Goal: Information Seeking & Learning: Learn about a topic

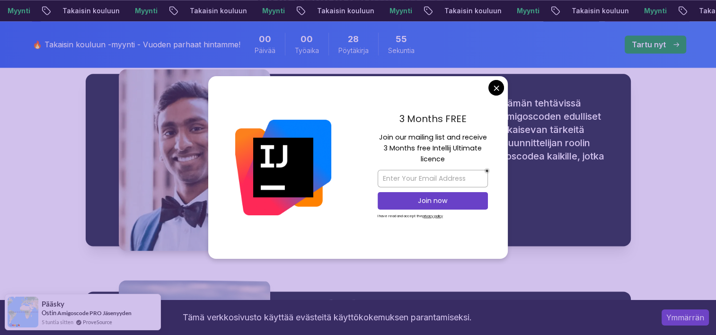
scroll to position [1230, 0]
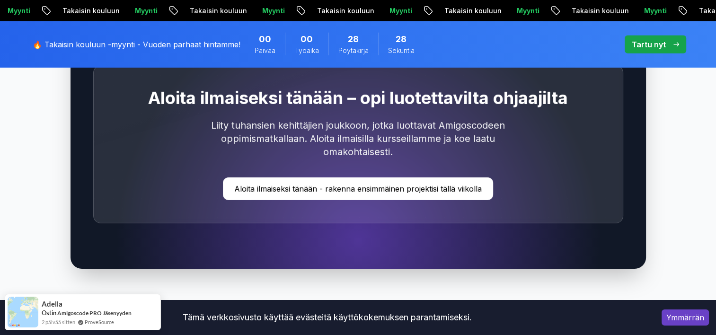
scroll to position [2982, 0]
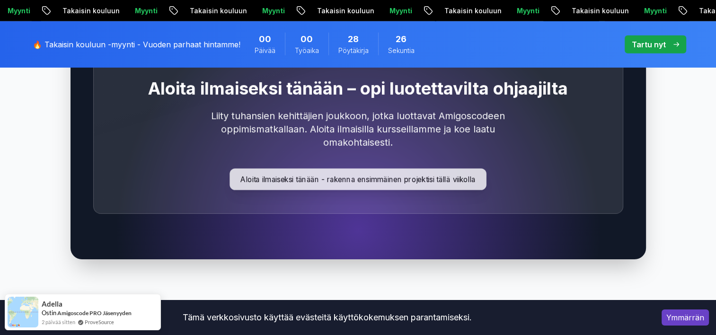
click at [432, 168] on p "Aloita ilmaiseksi tänään - rakenna ensimmäinen projektisi tällä viikolla" at bounding box center [358, 179] width 257 height 22
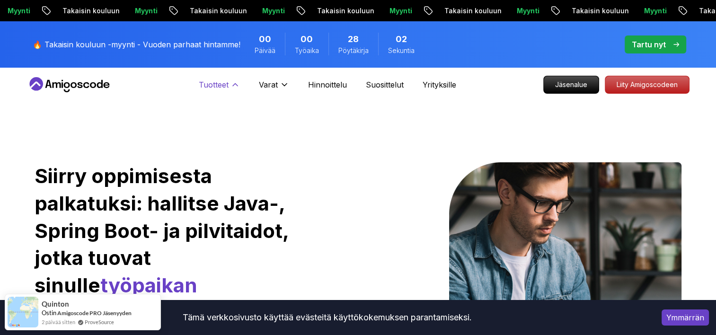
click at [227, 84] on p "Tuotteet" at bounding box center [214, 84] width 30 height 11
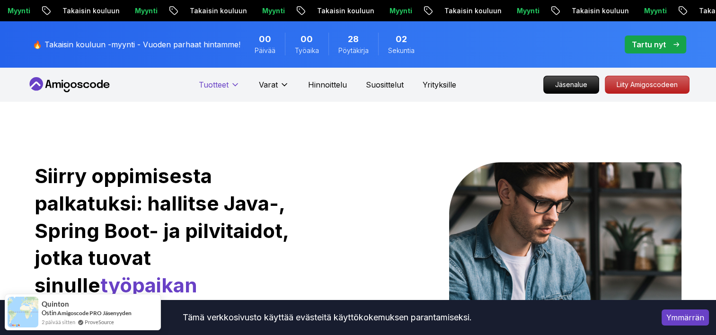
click at [227, 84] on p "Tuotteet" at bounding box center [214, 84] width 30 height 11
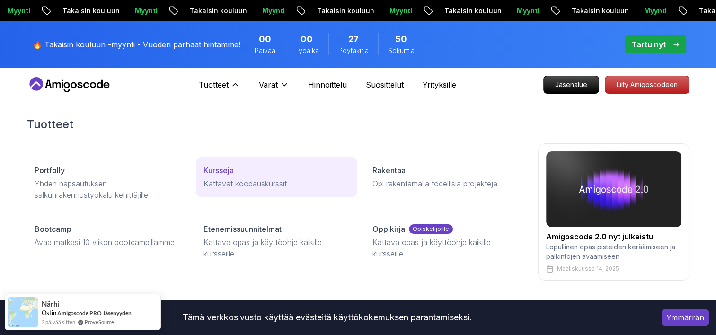
click at [228, 170] on p "Kursseja" at bounding box center [219, 170] width 30 height 11
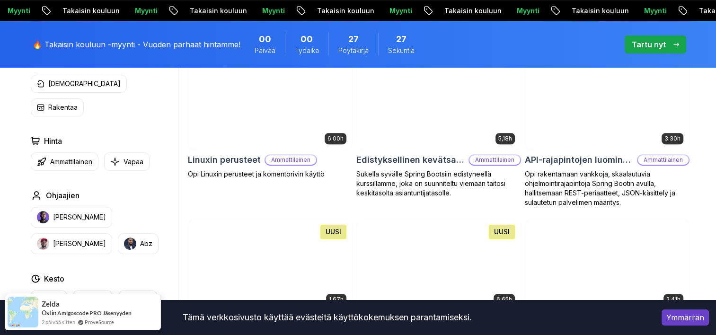
scroll to position [284, 0]
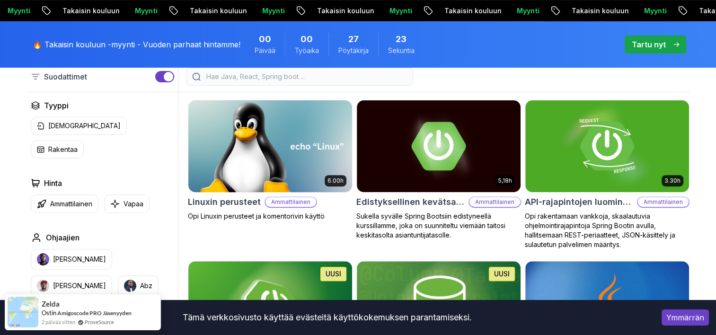
click at [280, 194] on img at bounding box center [270, 146] width 172 height 96
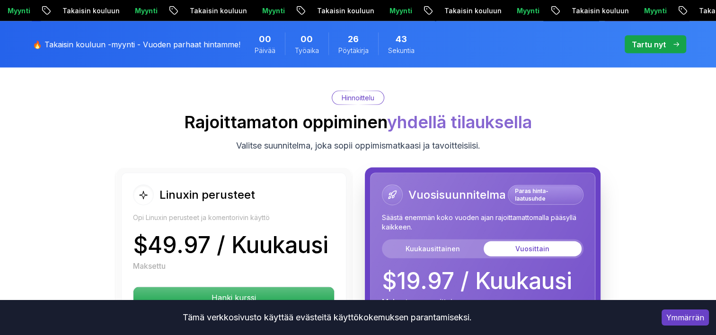
scroll to position [2130, 0]
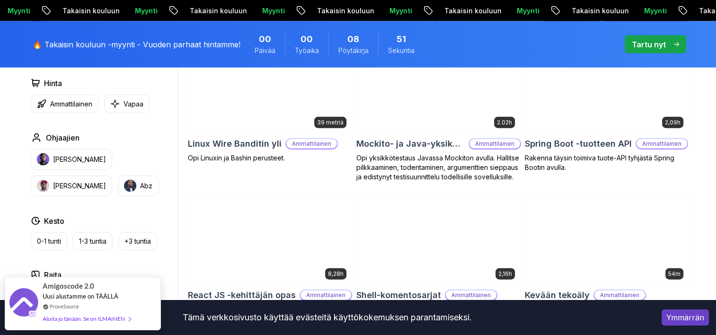
scroll to position [416, 0]
